Goal: Transaction & Acquisition: Purchase product/service

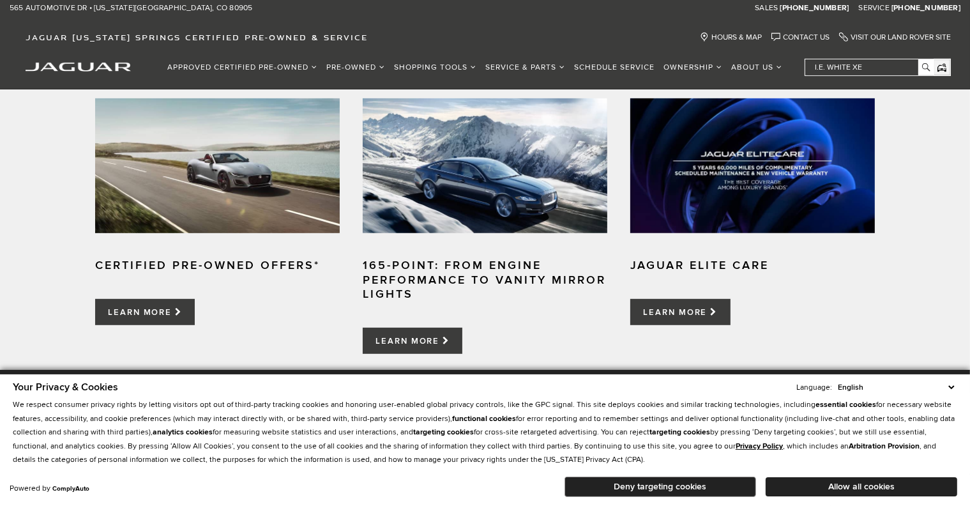
scroll to position [639, 0]
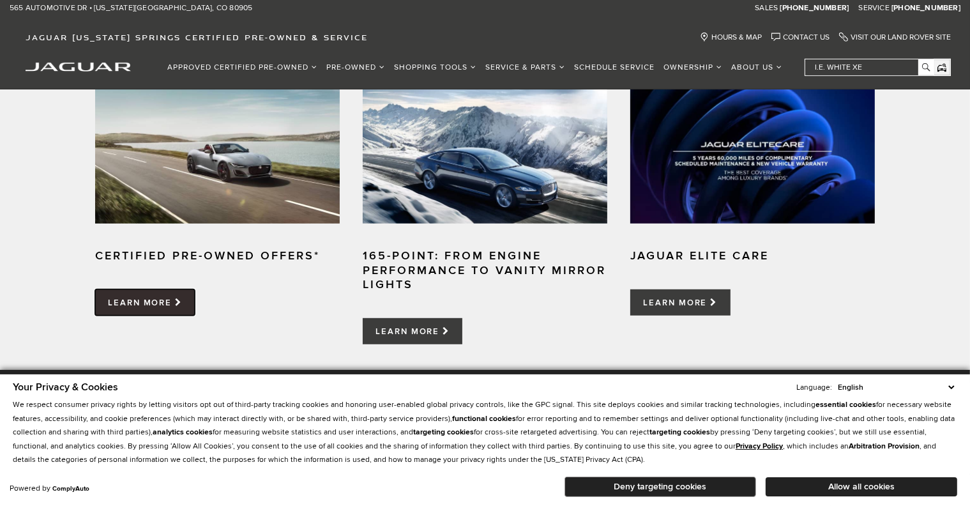
click at [170, 305] on link "Learn More" at bounding box center [145, 302] width 100 height 26
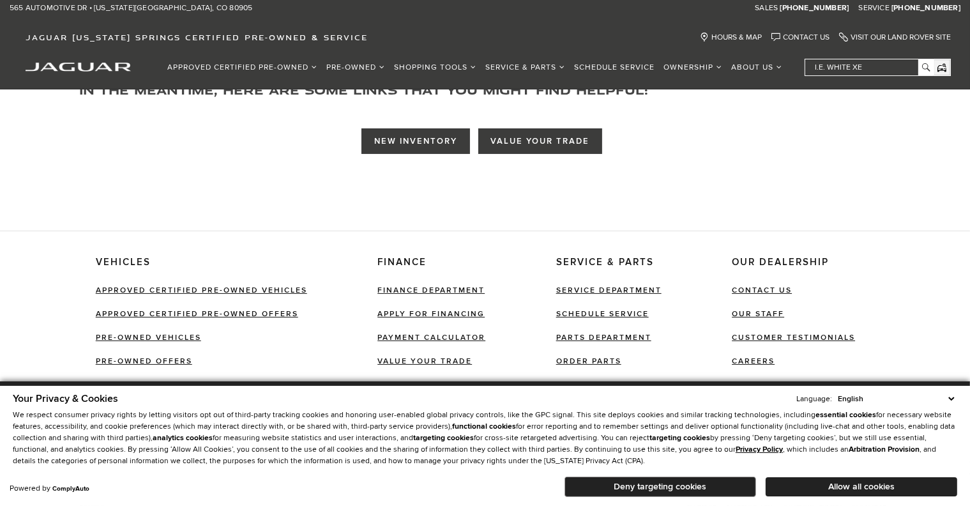
scroll to position [124, 0]
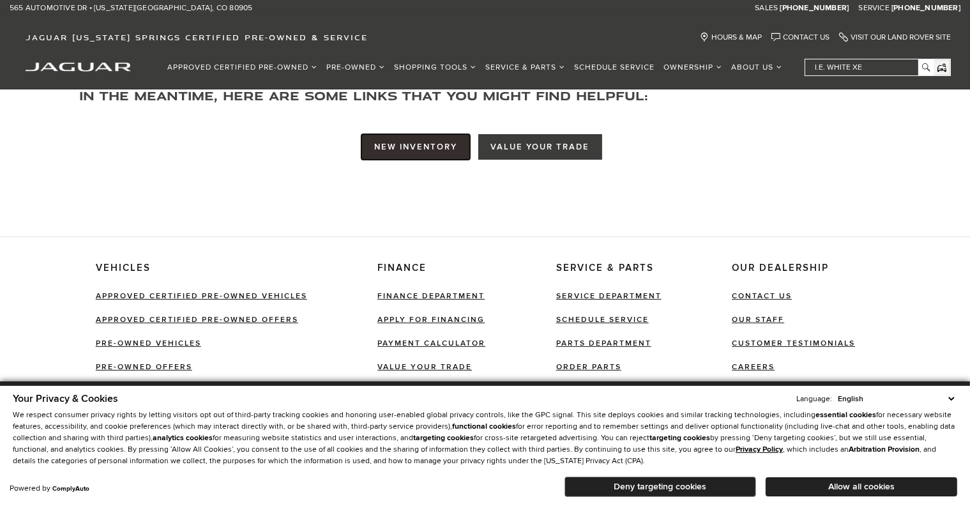
click at [421, 151] on link "New Inventory" at bounding box center [415, 147] width 108 height 26
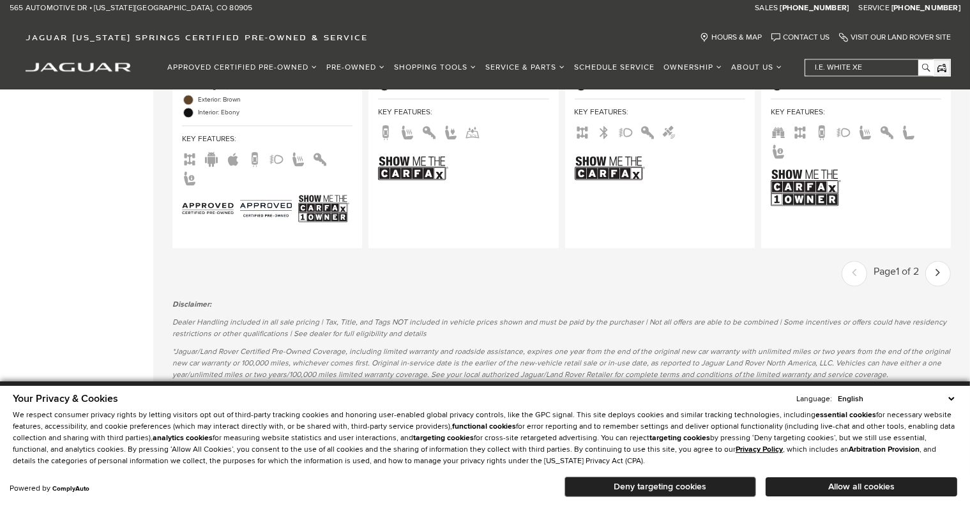
scroll to position [2648, 0]
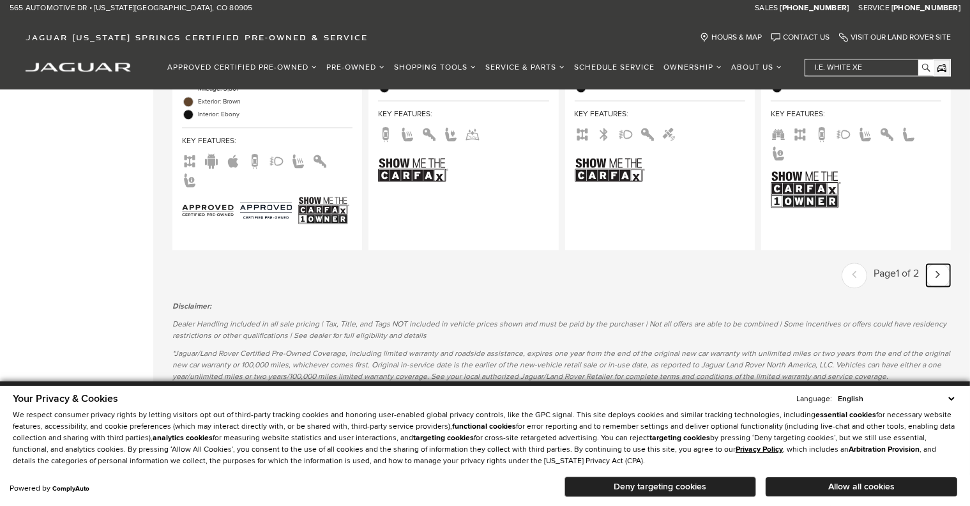
click at [940, 264] on icon "next page" at bounding box center [938, 274] width 4 height 20
